Goal: Information Seeking & Learning: Learn about a topic

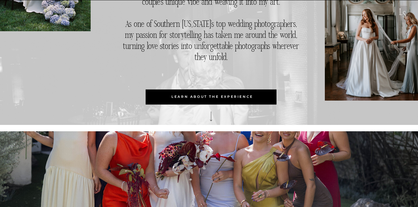
scroll to position [336, 0]
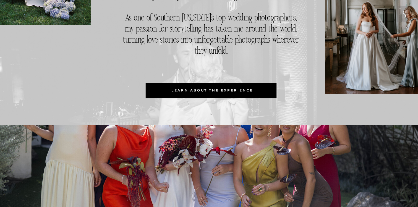
click at [253, 93] on p "learn about the experience" at bounding box center [212, 90] width 132 height 15
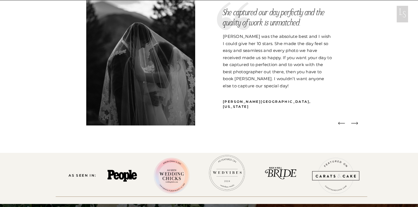
scroll to position [906, 0]
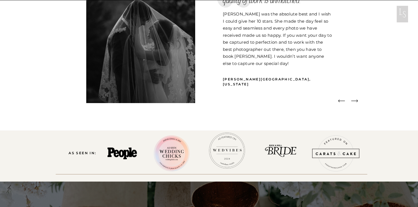
click at [356, 102] on icon at bounding box center [354, 101] width 9 height 8
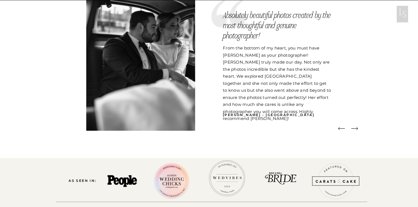
scroll to position [878, 0]
click at [357, 126] on icon at bounding box center [354, 128] width 9 height 8
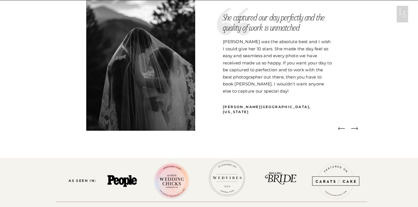
click at [357, 127] on icon at bounding box center [354, 128] width 9 height 8
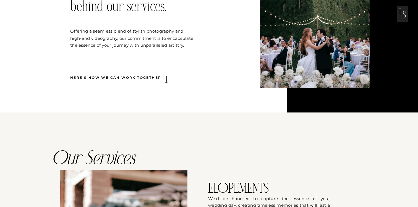
scroll to position [347, 0]
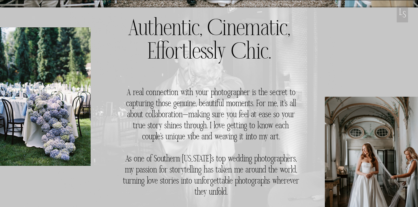
scroll to position [203, 0]
